Goal: Obtain resource: Obtain resource

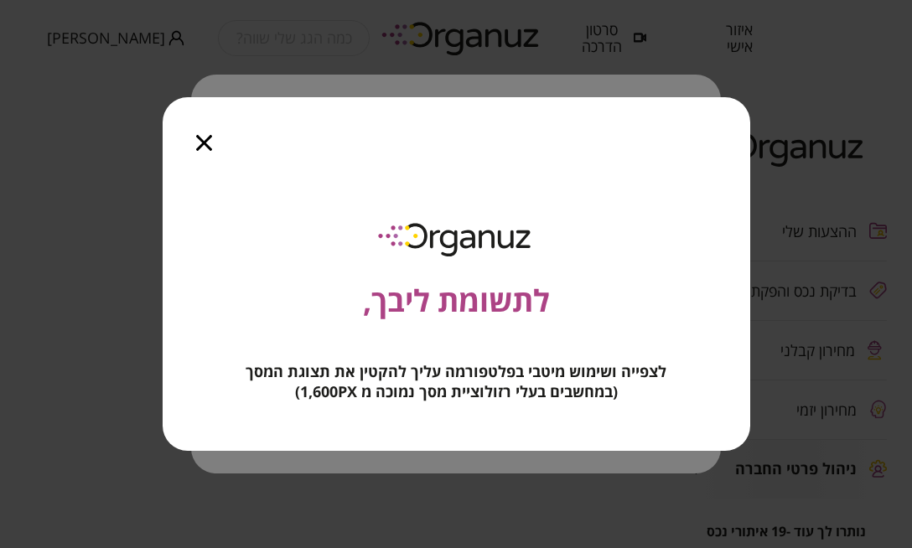
click at [196, 142] on icon "button" at bounding box center [204, 143] width 16 height 16
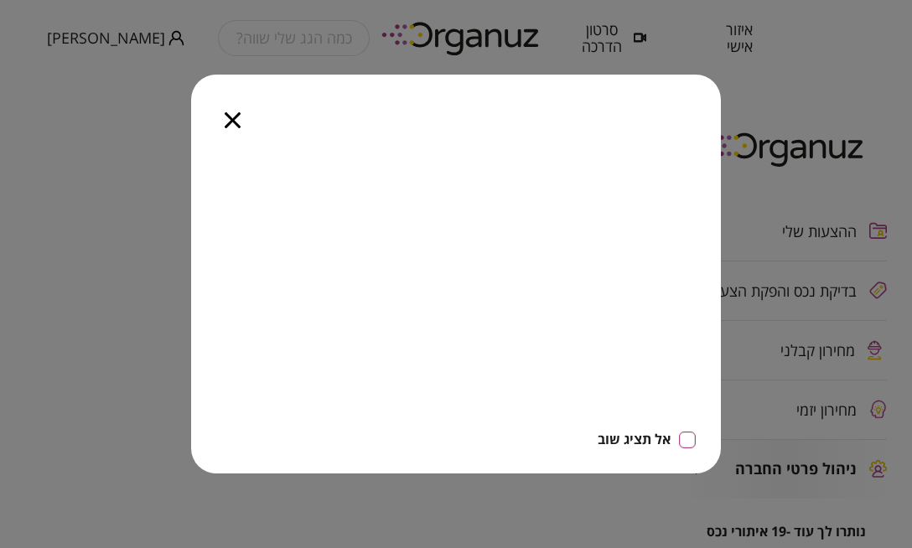
drag, startPoint x: 238, startPoint y: 113, endPoint x: 171, endPoint y: 178, distance: 93.1
click at [171, 178] on div "אל תציג שוב" at bounding box center [456, 274] width 912 height 548
click at [236, 115] on icon "button" at bounding box center [233, 120] width 16 height 16
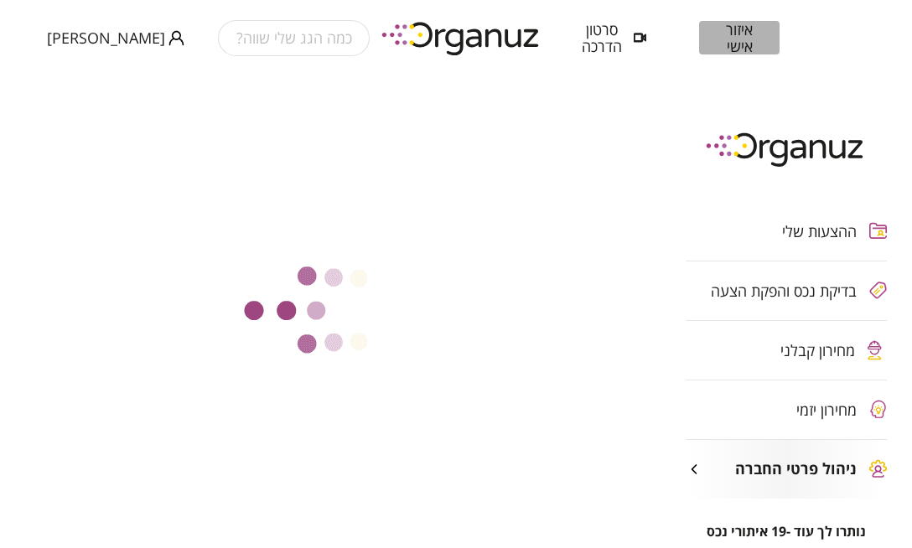
click at [745, 40] on span "איזור אישי" at bounding box center [739, 38] width 30 height 34
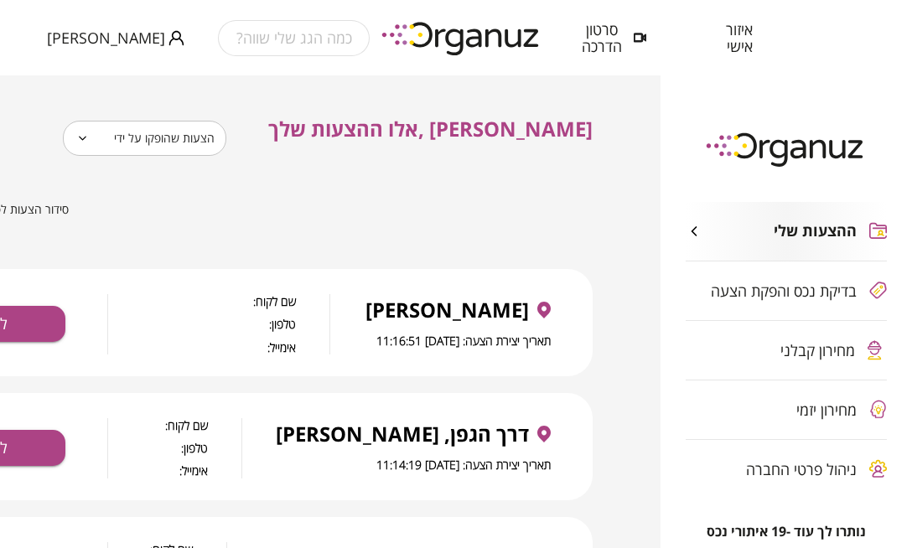
drag, startPoint x: 207, startPoint y: 163, endPoint x: 215, endPoint y: 139, distance: 24.7
click at [215, 139] on body "**********" at bounding box center [456, 274] width 912 height 548
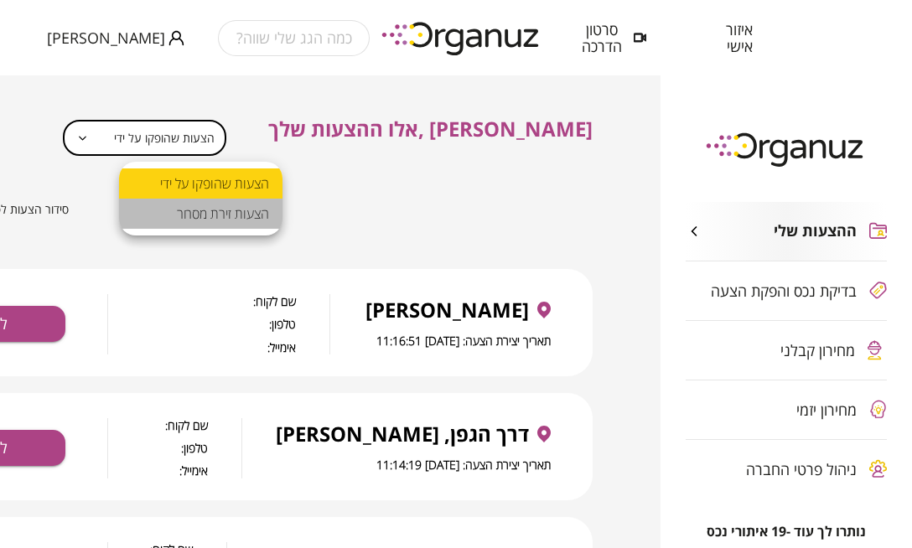
click at [206, 224] on li "הצעות זירת מסחר" at bounding box center [200, 214] width 163 height 30
type input "**********"
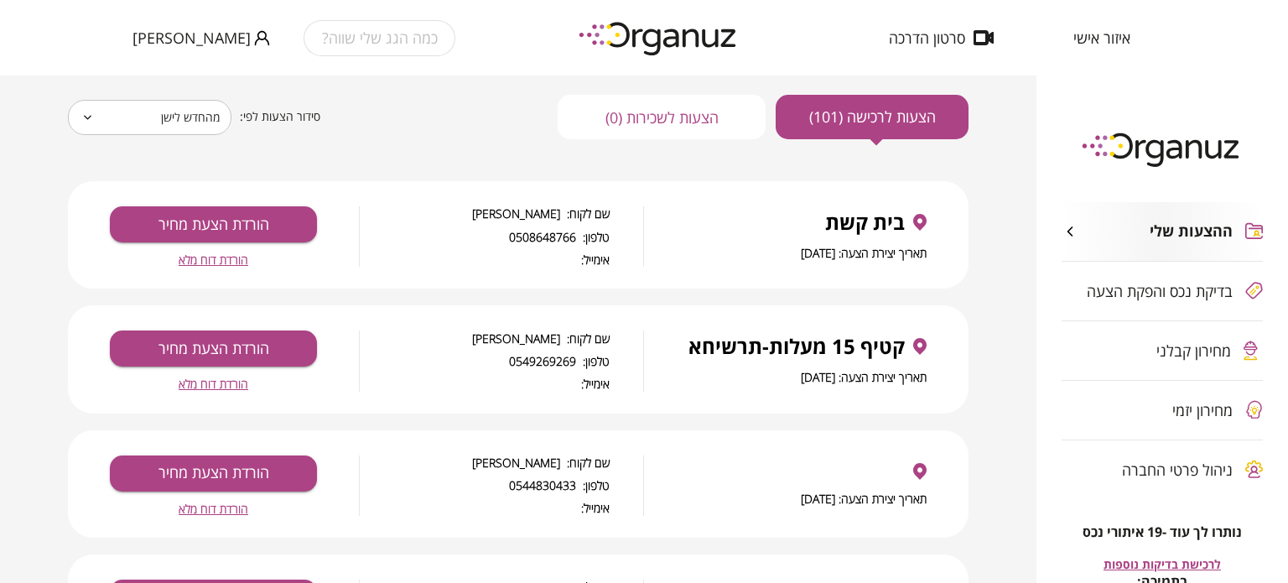
scroll to position [137, 0]
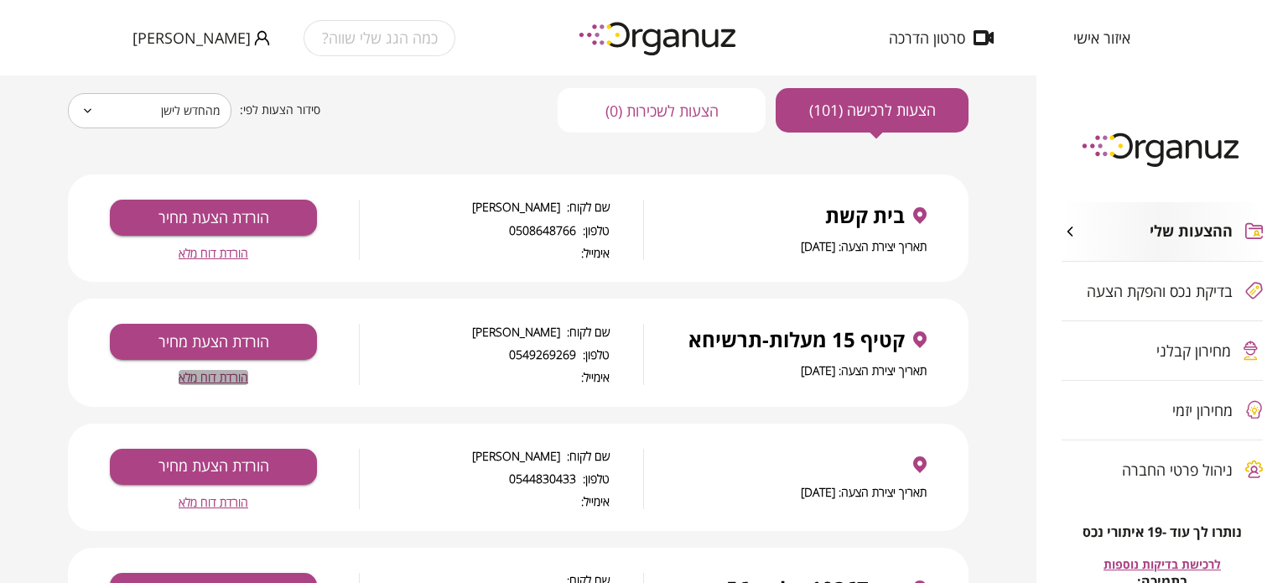
click at [206, 376] on span "הורדת דוח מלא" at bounding box center [214, 377] width 70 height 14
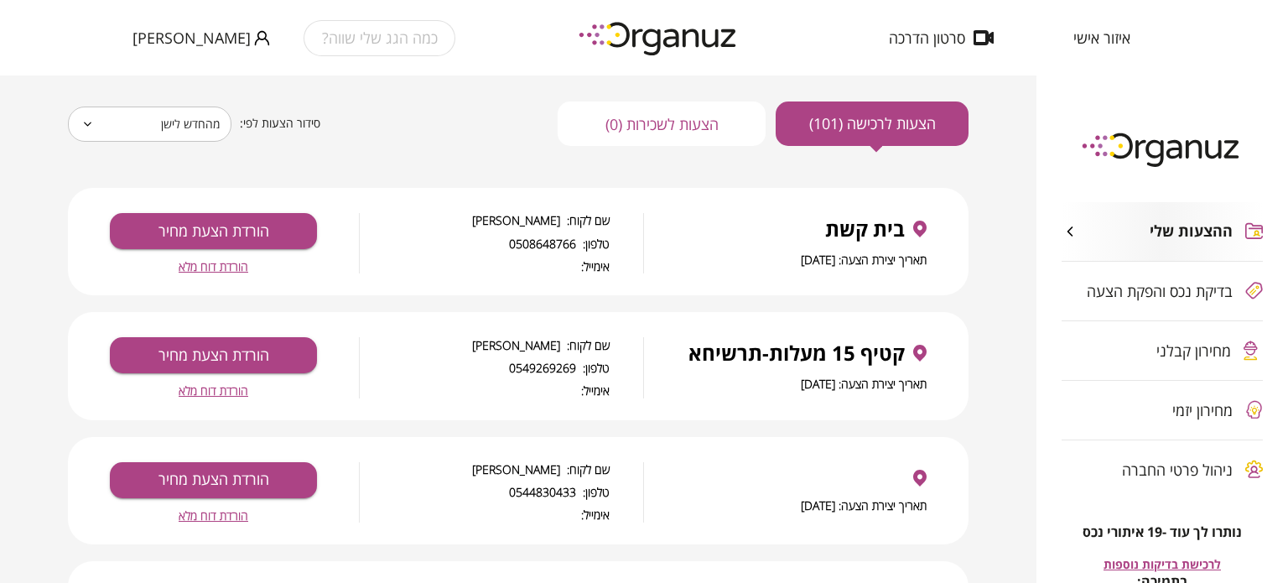
scroll to position [123, 0]
